Goal: Information Seeking & Learning: Understand process/instructions

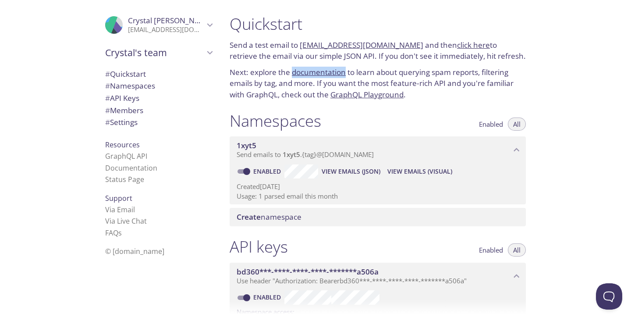
click at [196, 25] on span "[PERSON_NAME]" at bounding box center [166, 21] width 76 height 10
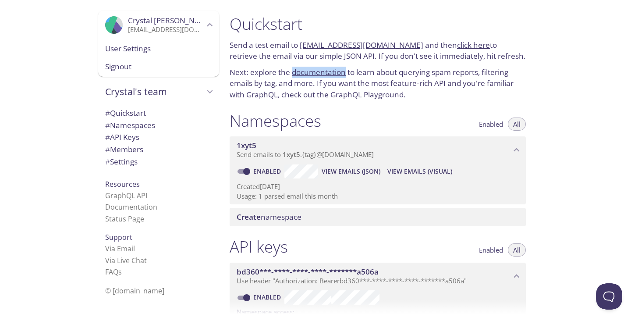
click at [156, 50] on span "User Settings" at bounding box center [158, 48] width 107 height 11
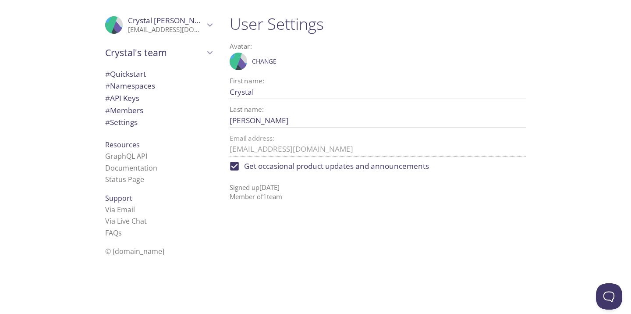
click at [146, 83] on span "# Namespaces" at bounding box center [130, 86] width 50 height 10
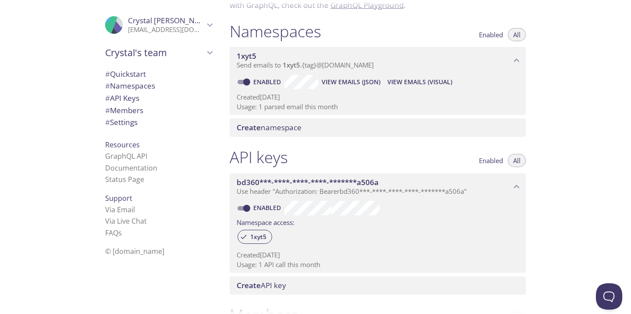
scroll to position [88, 0]
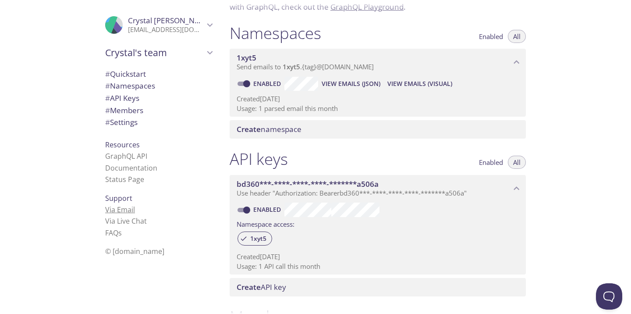
click at [120, 209] on link "Via Email" at bounding box center [120, 210] width 30 height 10
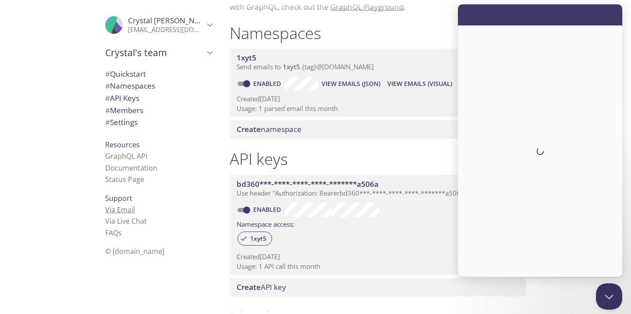
scroll to position [0, 0]
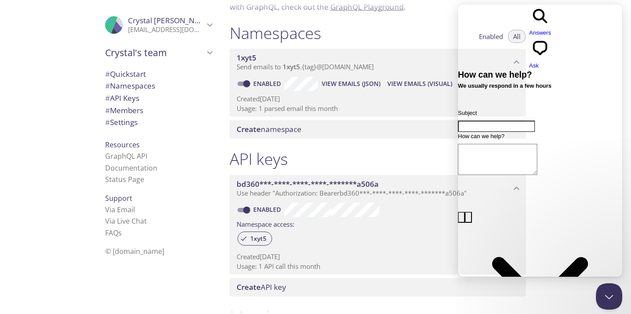
click at [410, 63] on p "Send emails to 1xyt5 . {tag} @[DOMAIN_NAME]" at bounding box center [374, 67] width 274 height 9
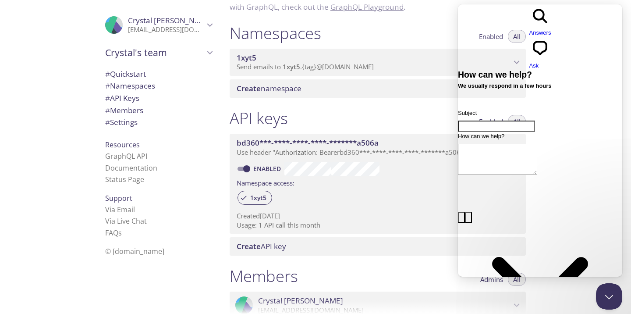
click at [373, 60] on span "1xyt5" at bounding box center [374, 58] width 274 height 10
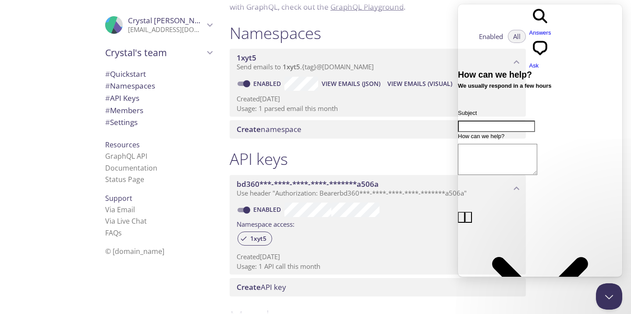
click at [400, 130] on span "Create namespace" at bounding box center [380, 129] width 286 height 10
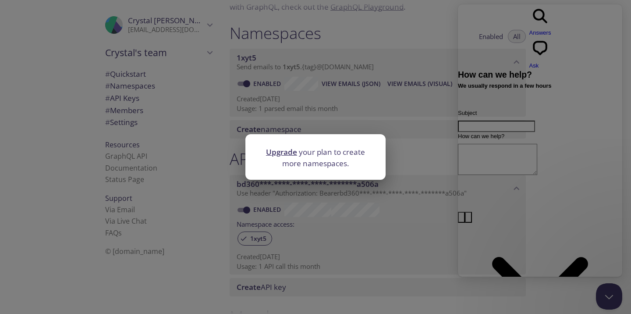
click at [379, 188] on div "Upgrade your plan to create more namespaces." at bounding box center [315, 157] width 631 height 314
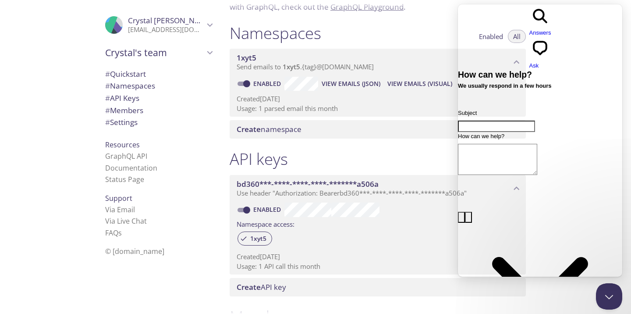
click at [121, 198] on span "Support" at bounding box center [118, 198] width 27 height 10
click at [114, 174] on li "Status Page" at bounding box center [158, 179] width 107 height 11
click at [114, 167] on link "Documentation" at bounding box center [131, 168] width 52 height 10
click at [381, 39] on div "Namespaces Enabled All" at bounding box center [378, 34] width 296 height 22
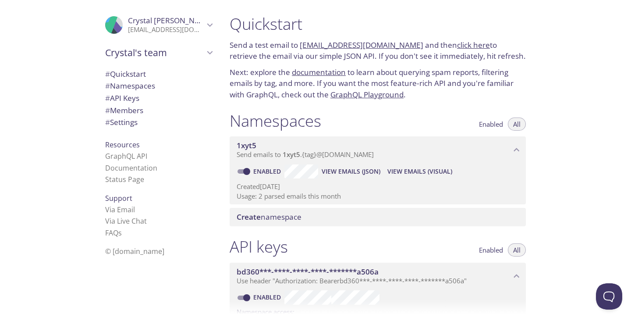
drag, startPoint x: 300, startPoint y: 44, endPoint x: 404, endPoint y: 43, distance: 104.3
click at [404, 43] on p "Send a test email to 1xyt5.test@inbox.testmail.app and then click here to retri…" at bounding box center [378, 50] width 296 height 22
copy link "[EMAIL_ADDRESS][DOMAIN_NAME]"
click at [339, 171] on span "View Emails (JSON)" at bounding box center [351, 171] width 59 height 11
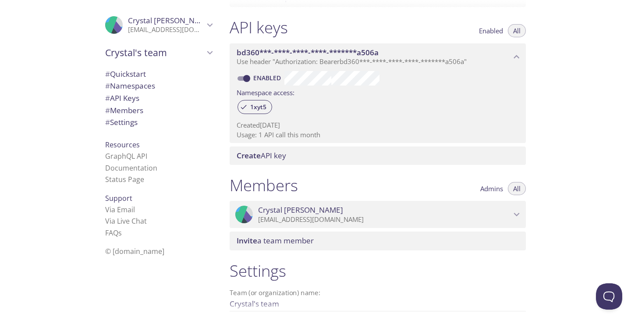
scroll to position [237, 0]
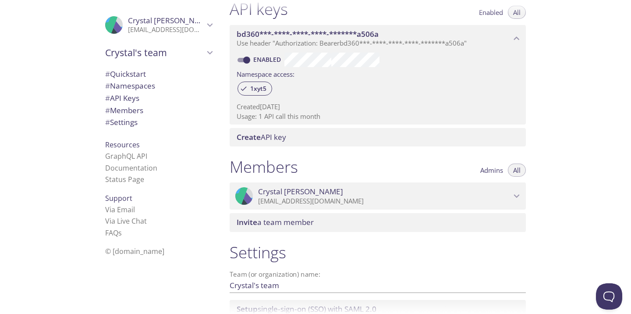
copy link "[EMAIL_ADDRESS][DOMAIN_NAME]"
click at [110, 169] on link "Documentation" at bounding box center [131, 168] width 52 height 10
